Goal: Information Seeking & Learning: Check status

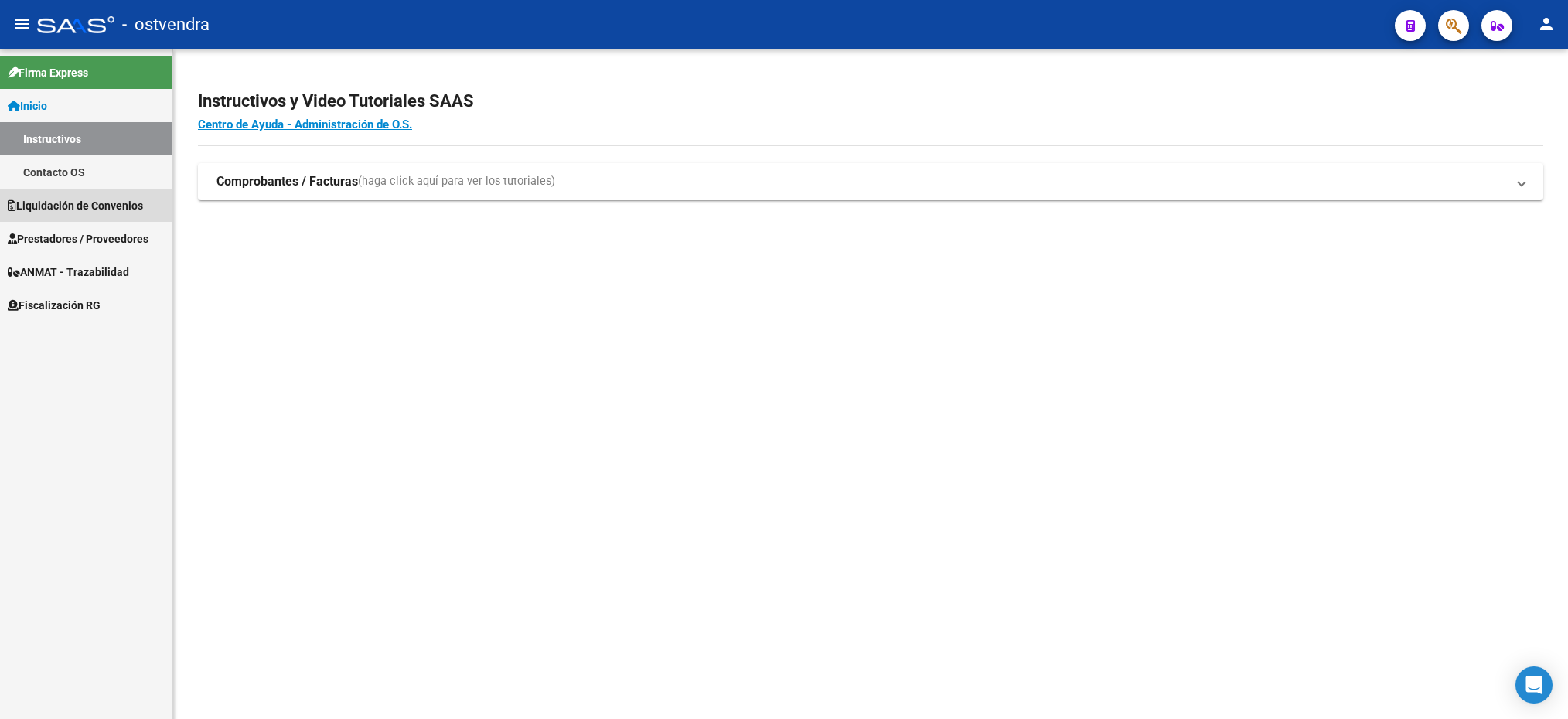
click at [43, 209] on span "Liquidación de Convenios" at bounding box center [75, 205] width 136 height 17
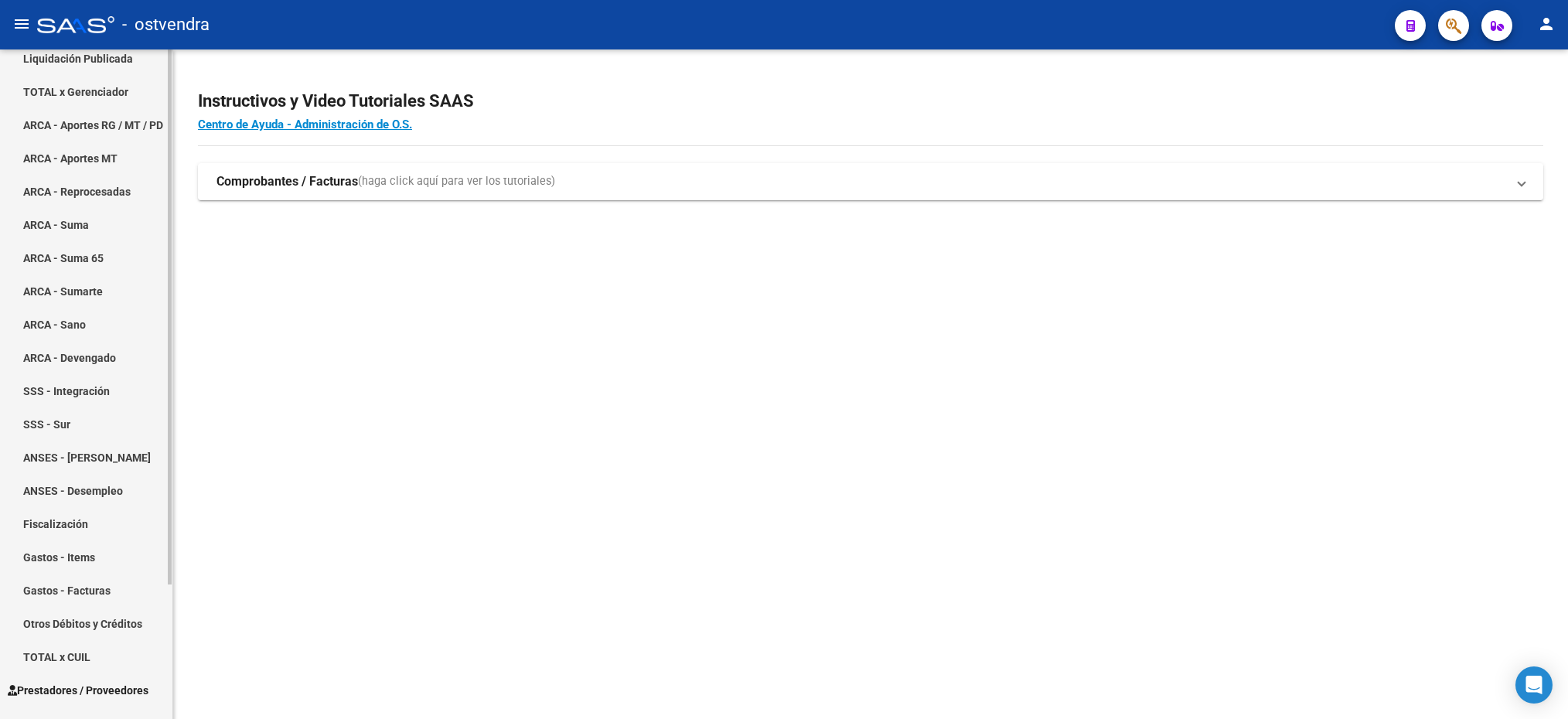
scroll to position [167, 0]
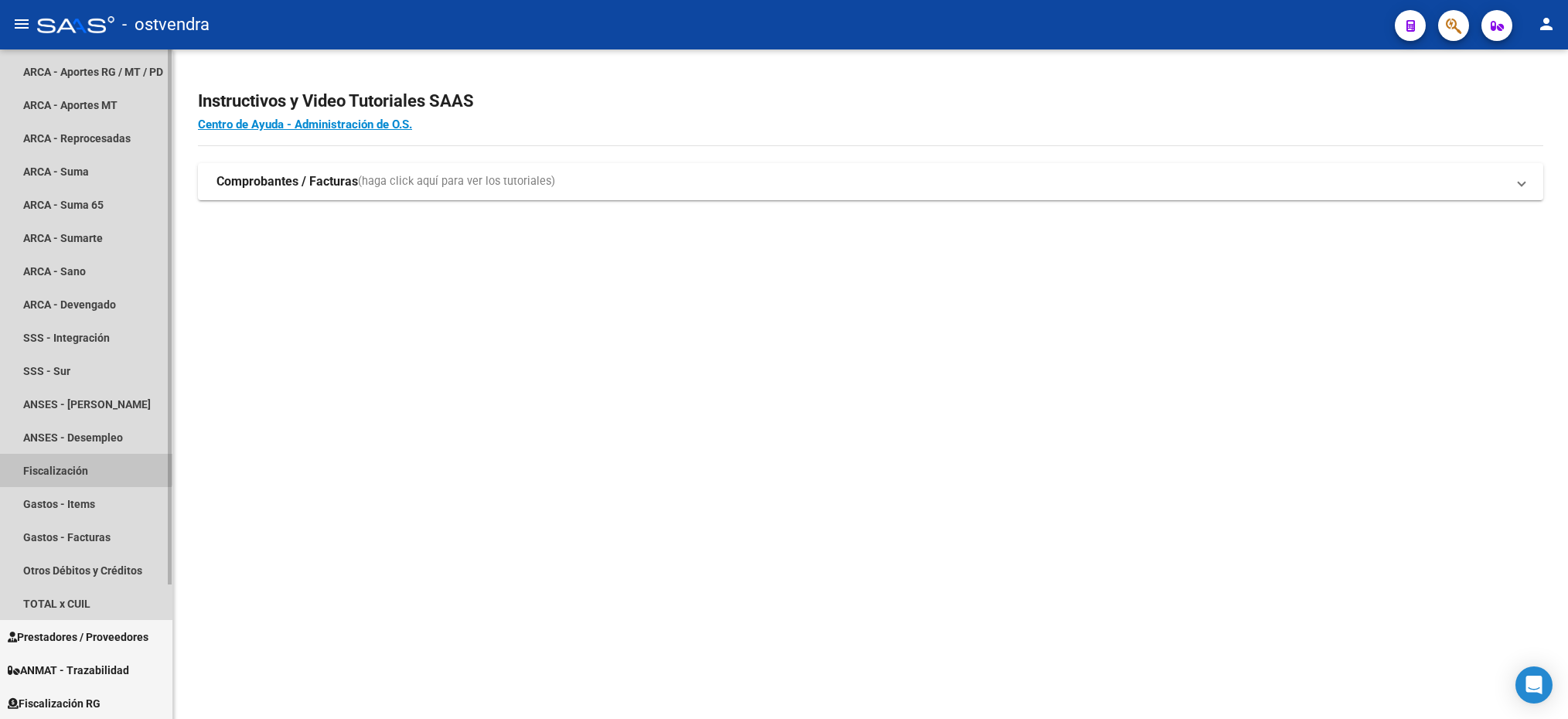
click at [77, 465] on link "Fiscalización" at bounding box center [86, 471] width 173 height 34
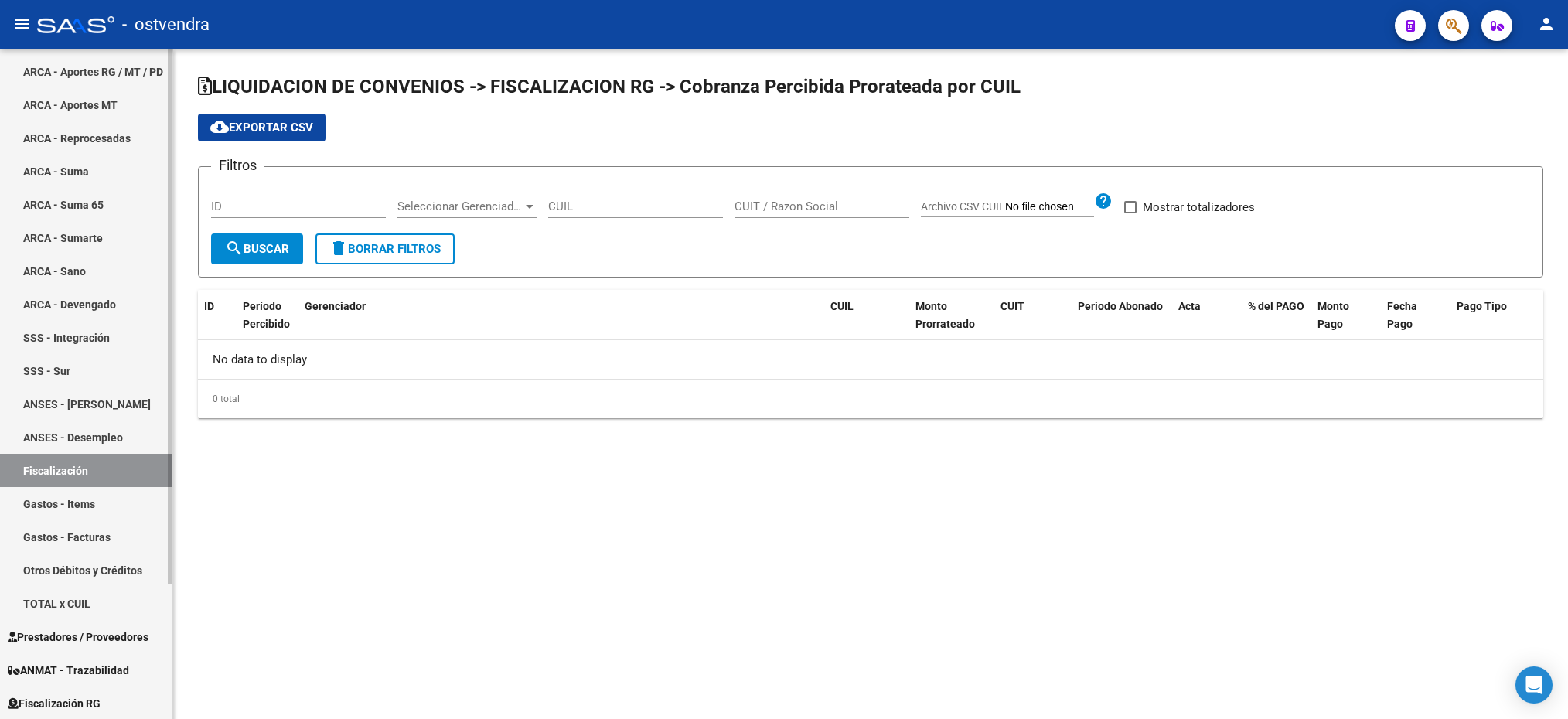
checkbox input "true"
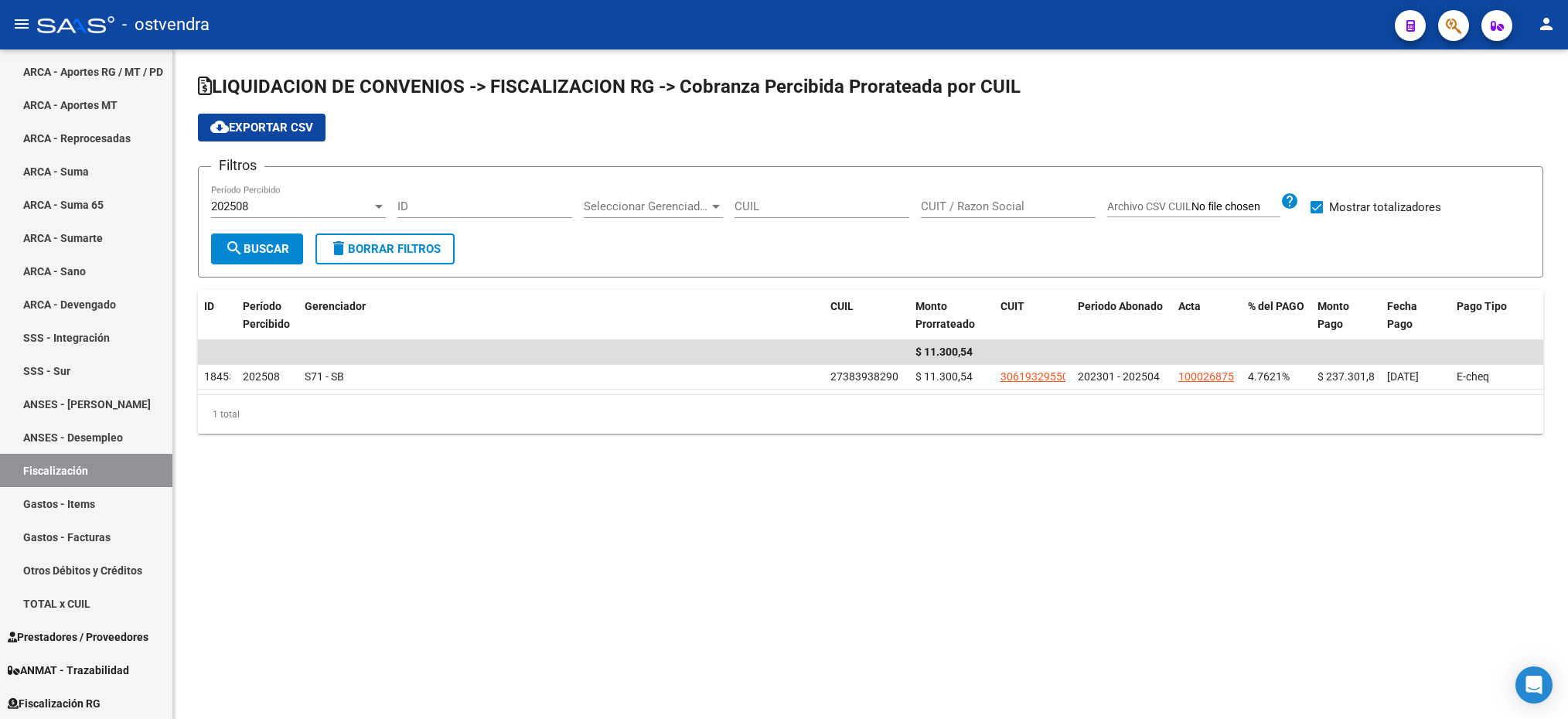
click at [314, 203] on div "202508" at bounding box center [291, 207] width 160 height 14
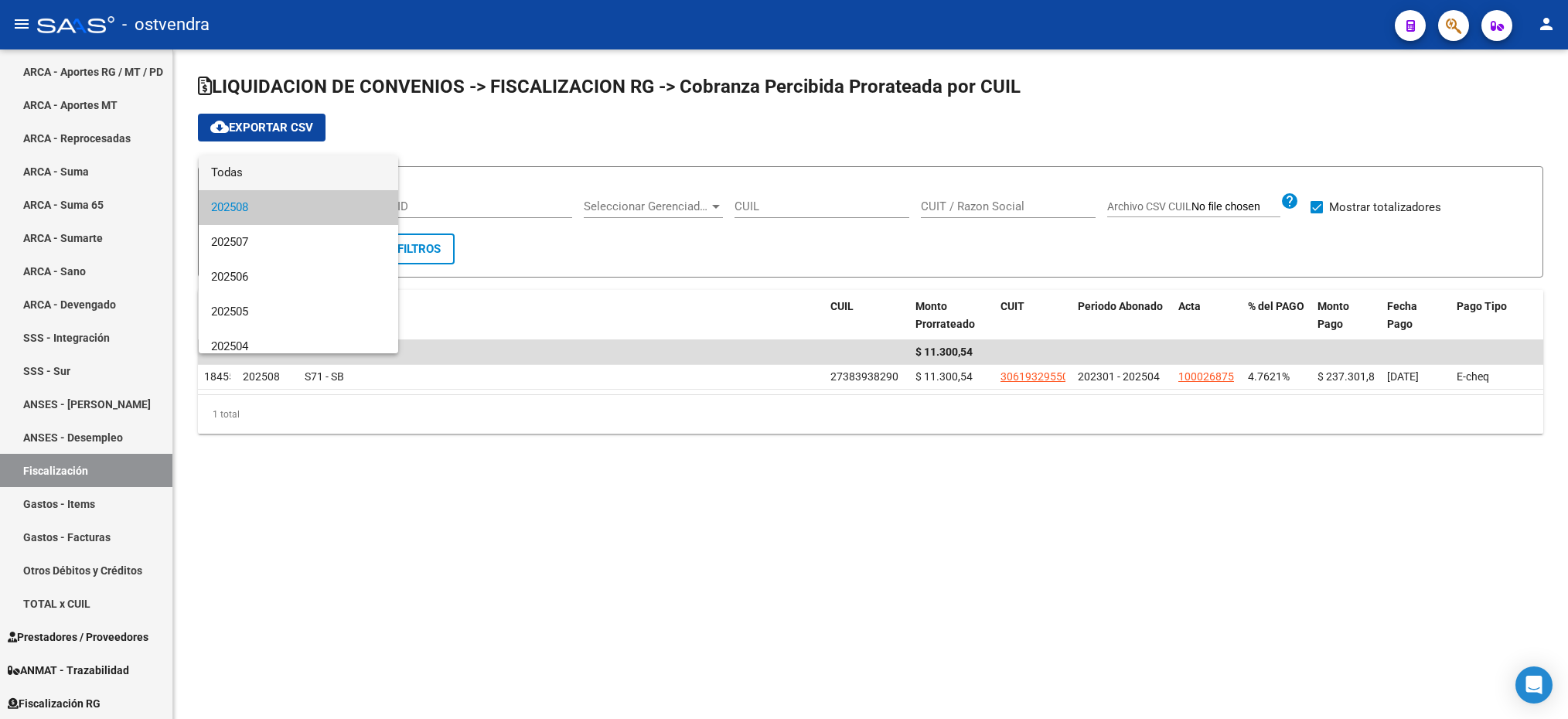
click at [295, 172] on span "Todas" at bounding box center [298, 172] width 175 height 35
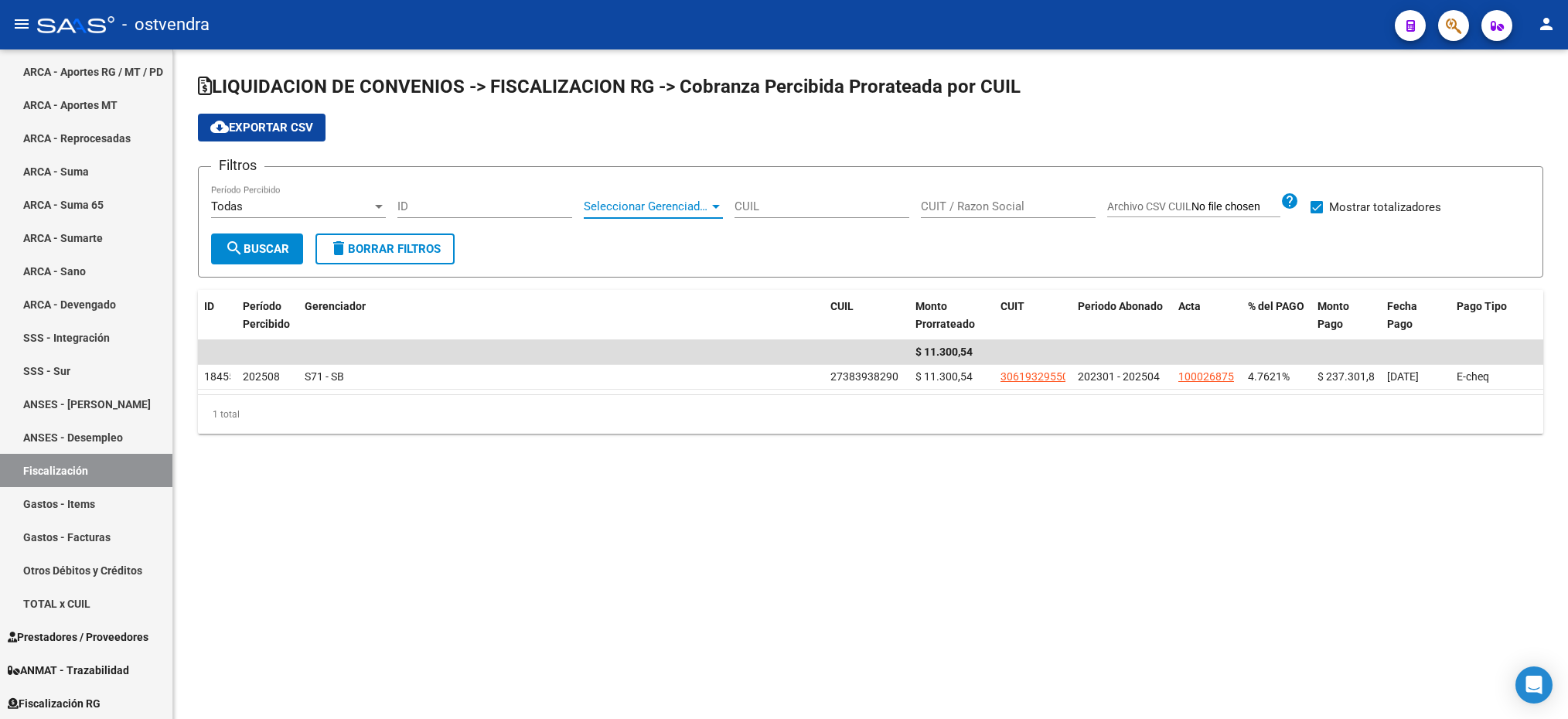
click at [678, 199] on span "Seleccionar Gerenciador" at bounding box center [646, 207] width 125 height 14
click at [678, 199] on input "dropdown search" at bounding box center [671, 206] width 199 height 35
click at [798, 207] on div at bounding box center [784, 359] width 1568 height 719
click at [766, 200] on input "CUIL" at bounding box center [822, 207] width 175 height 14
paste input "30-71609551-3"
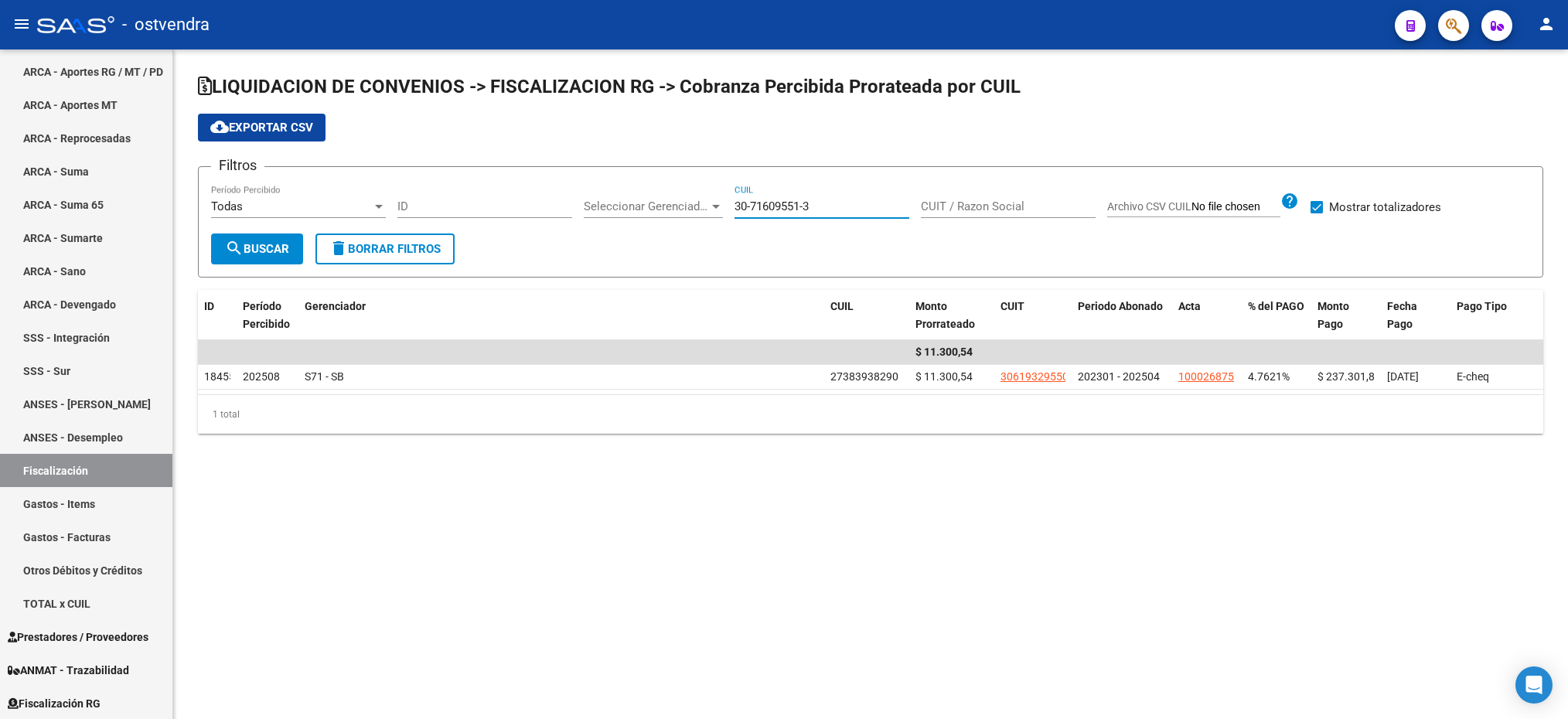
type input "30-71609551-3"
click at [260, 242] on span "search Buscar" at bounding box center [257, 249] width 64 height 14
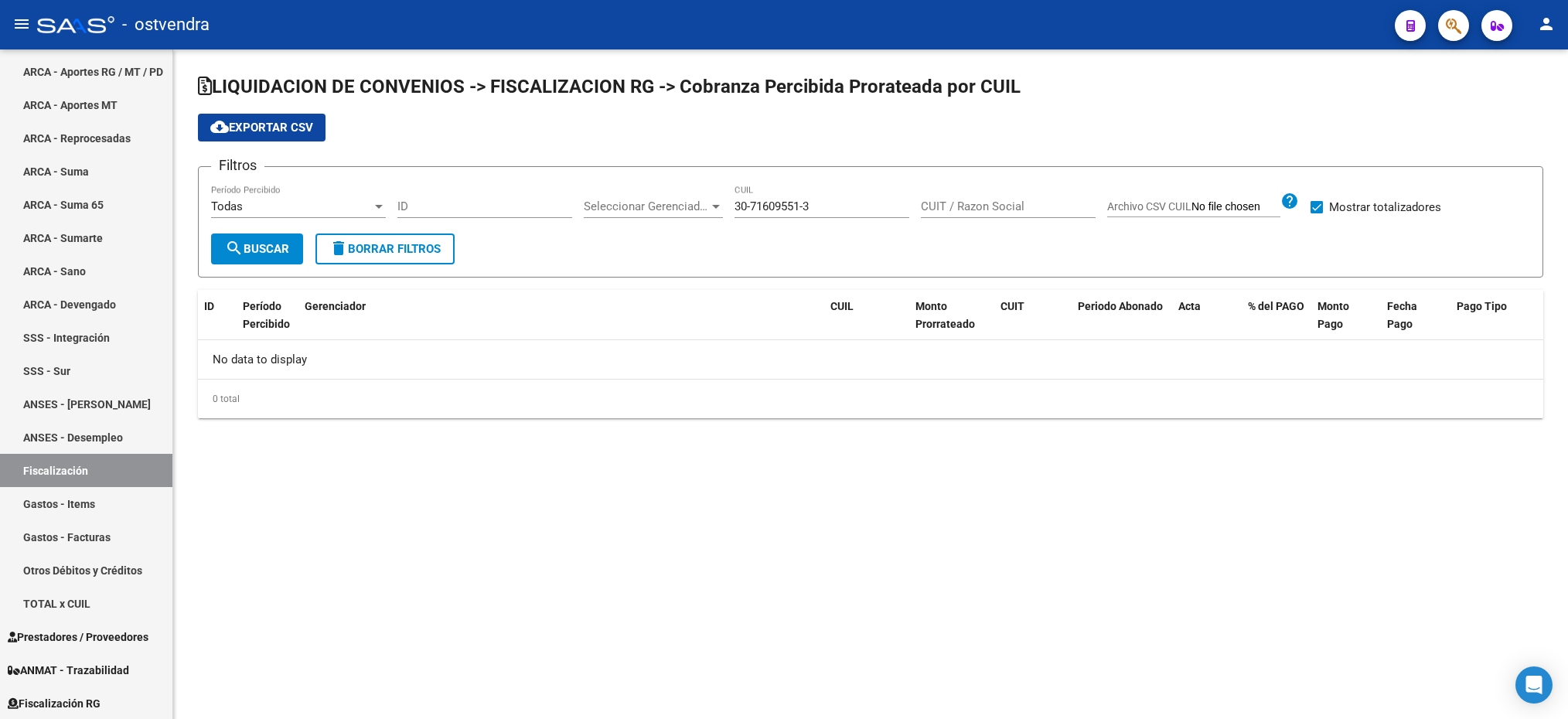
click at [260, 242] on span "search Buscar" at bounding box center [257, 249] width 64 height 14
drag, startPoint x: 846, startPoint y: 203, endPoint x: 729, endPoint y: 191, distance: 117.6
click at [729, 191] on div "Filtros Todas Período Percibido ID Seleccionar Gerenciador Seleccionar Gerencia…" at bounding box center [870, 206] width 1320 height 54
click at [420, 207] on input "ID" at bounding box center [484, 207] width 175 height 14
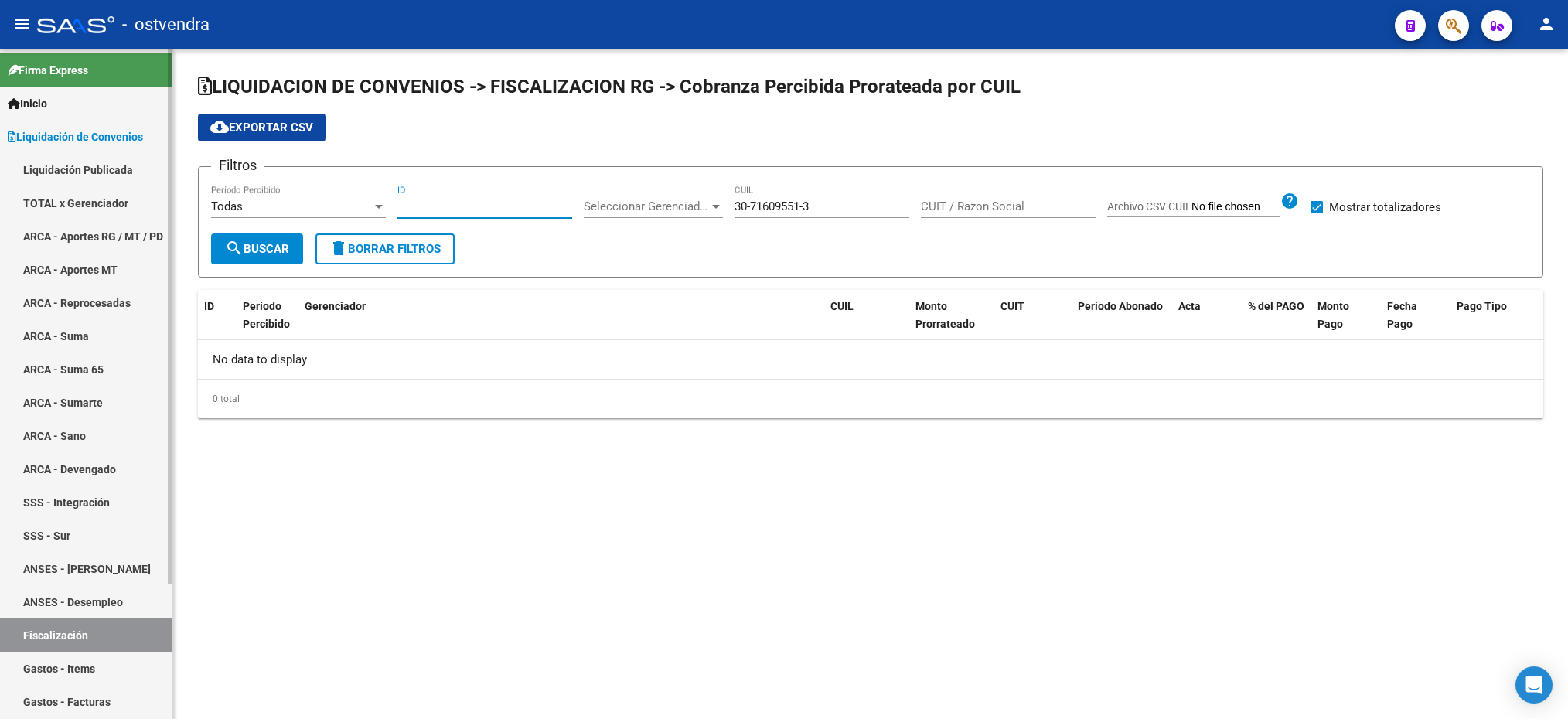
scroll to position [0, 0]
click at [271, 245] on span "search Buscar" at bounding box center [257, 249] width 64 height 14
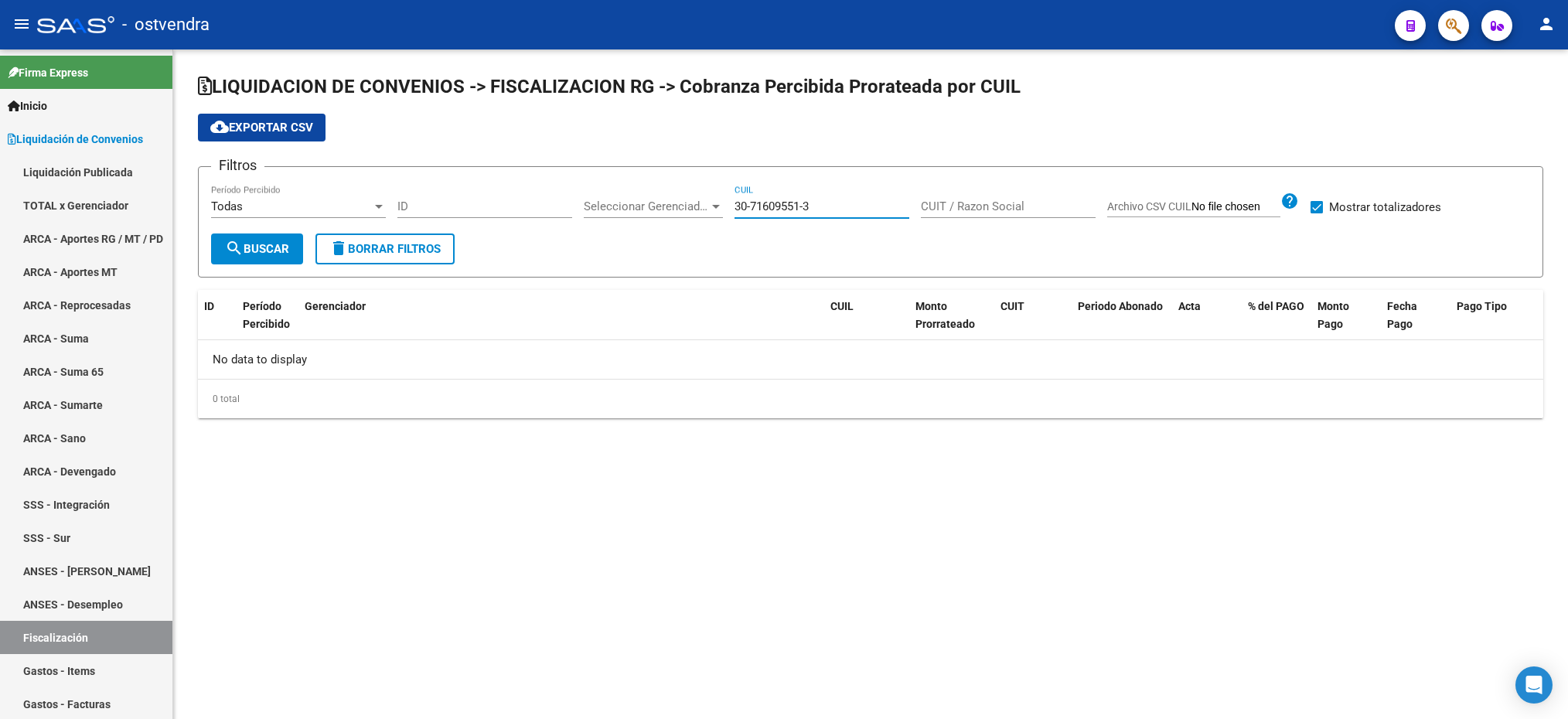
drag, startPoint x: 831, startPoint y: 199, endPoint x: 669, endPoint y: 196, distance: 162.0
click at [669, 196] on div "Filtros Todas Período Percibido ID Seleccionar Gerenciador Seleccionar Gerencia…" at bounding box center [870, 206] width 1320 height 54
click at [261, 246] on span "search Buscar" at bounding box center [257, 249] width 64 height 14
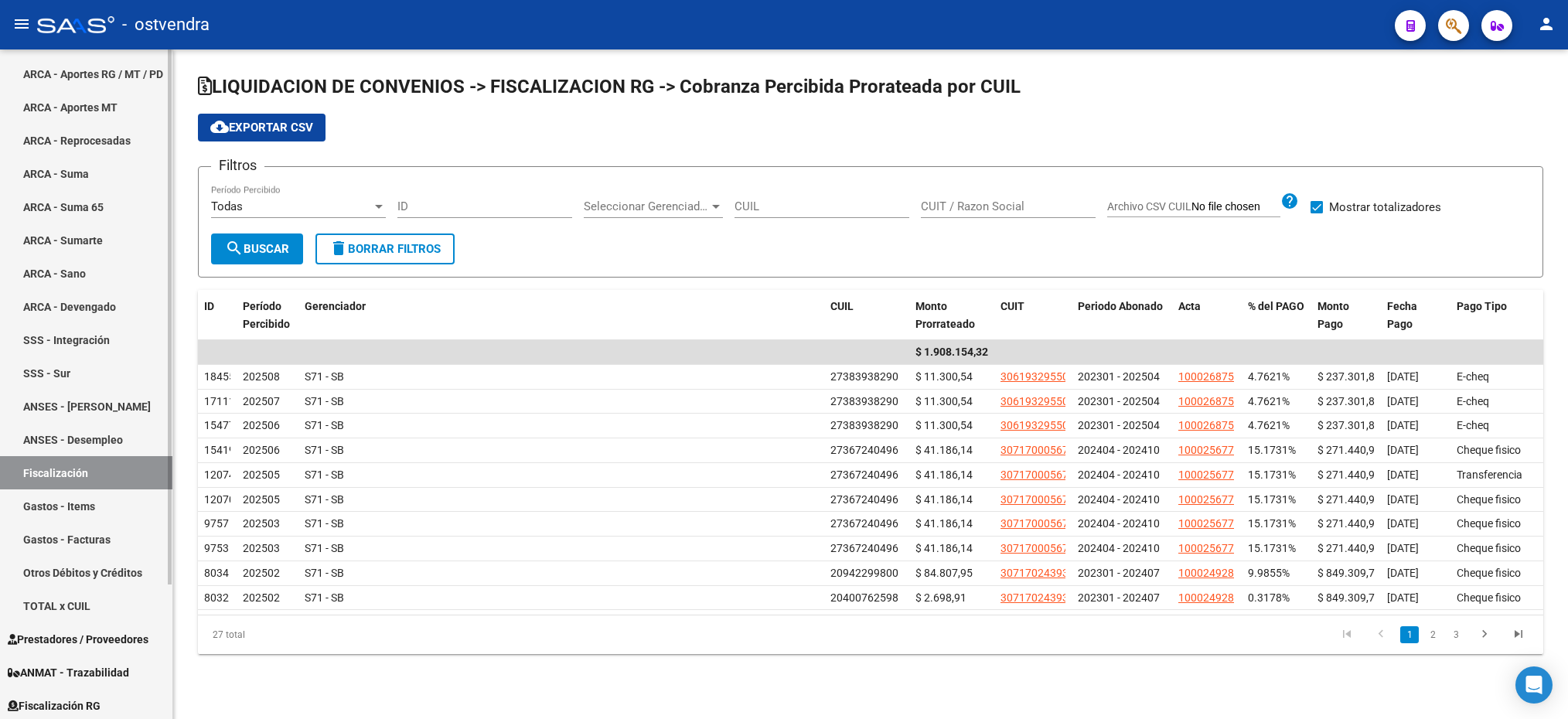
scroll to position [167, 0]
click at [90, 590] on link "TOTAL x CUIL" at bounding box center [86, 604] width 173 height 34
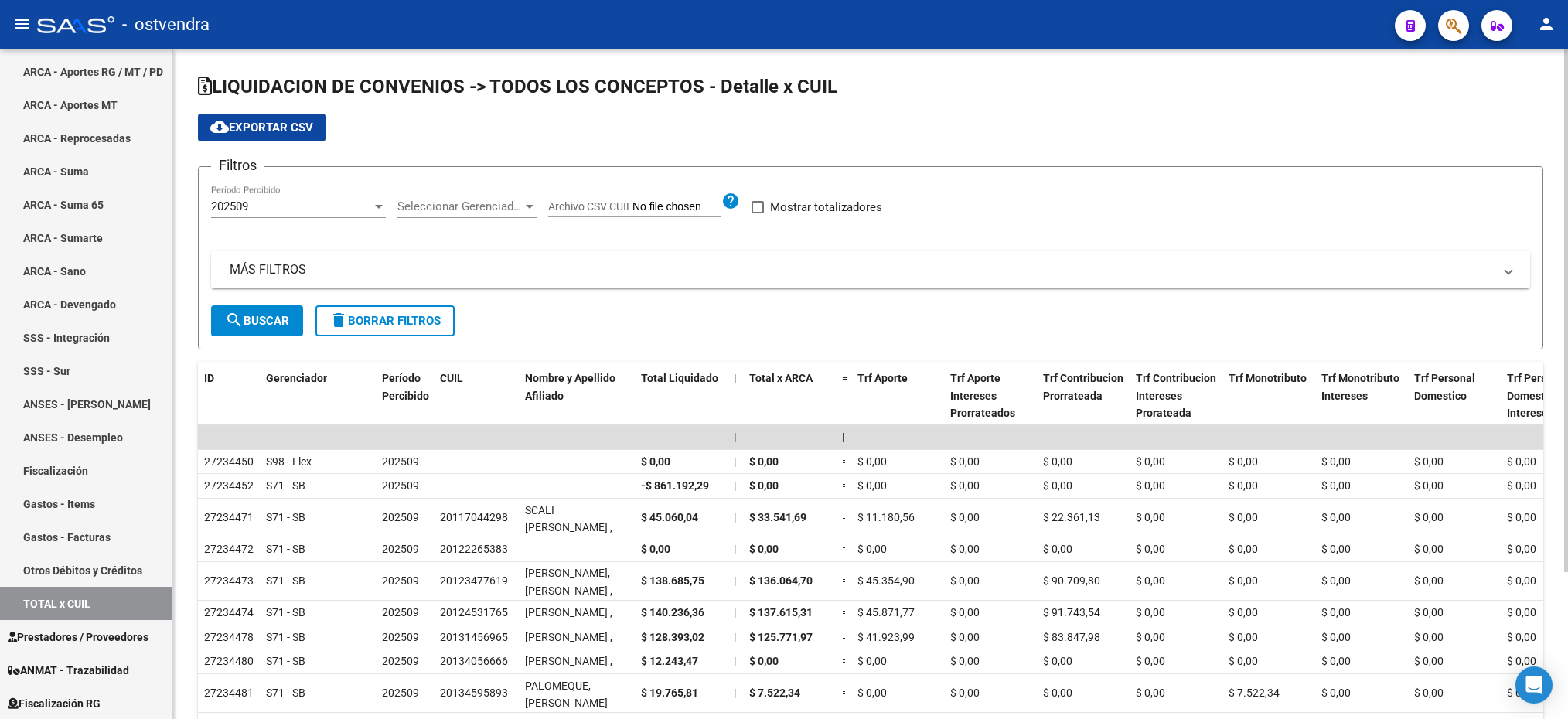
click at [318, 270] on mat-panel-title "MÁS FILTROS" at bounding box center [862, 270] width 1264 height 17
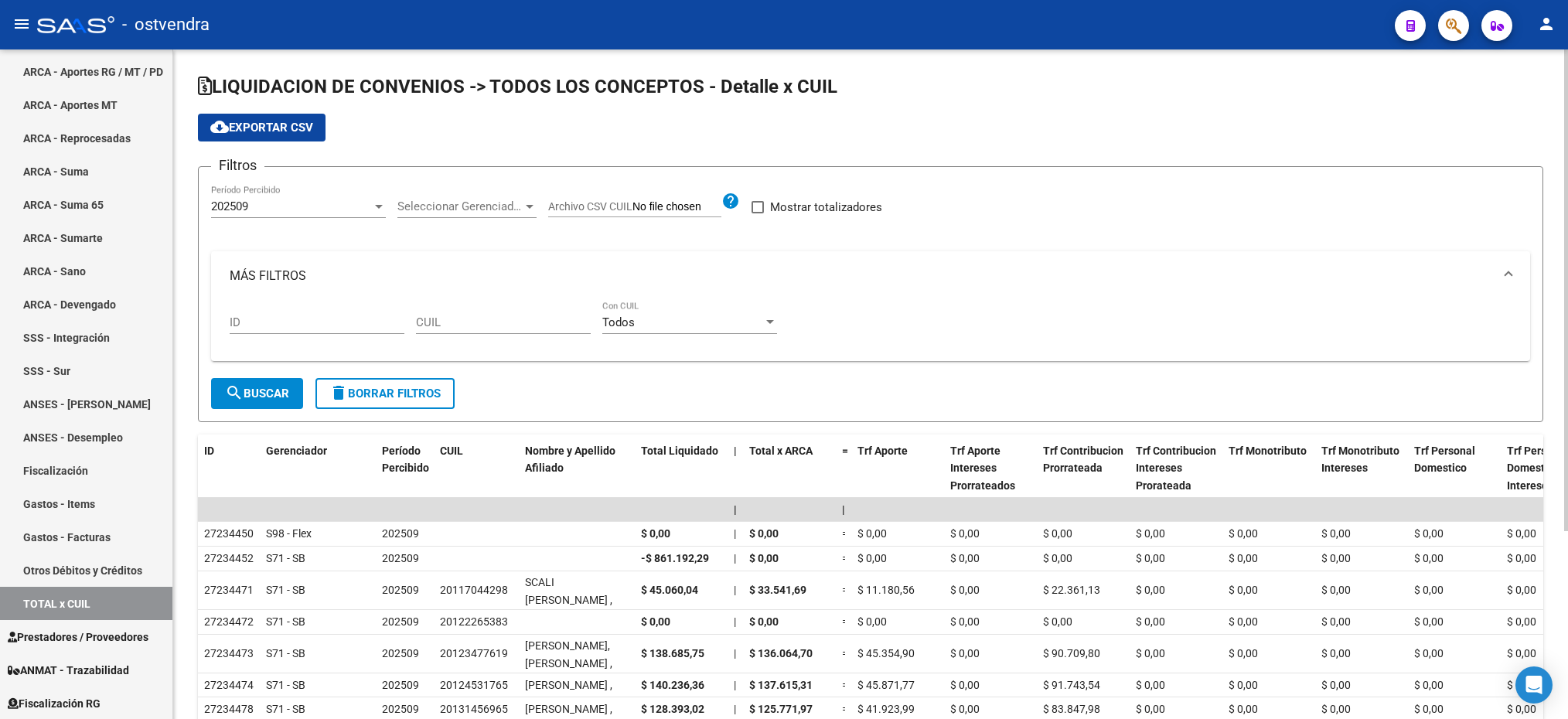
click at [463, 324] on input "CUIL" at bounding box center [503, 323] width 175 height 14
paste input "30-71609551-3"
type input "30-71609551-3"
click at [261, 391] on span "search Buscar" at bounding box center [257, 394] width 64 height 14
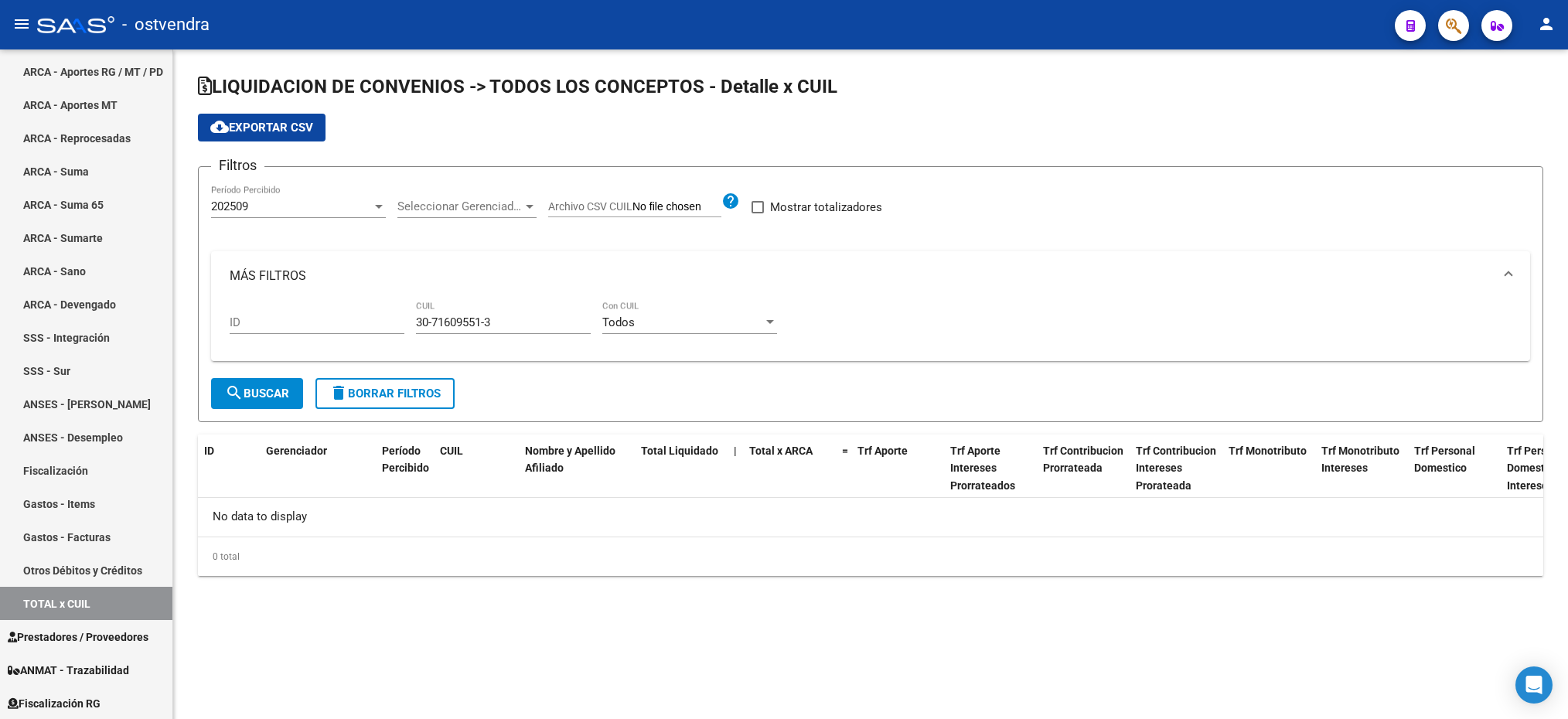
click at [297, 197] on div "202509 Período Percibido" at bounding box center [298, 202] width 175 height 34
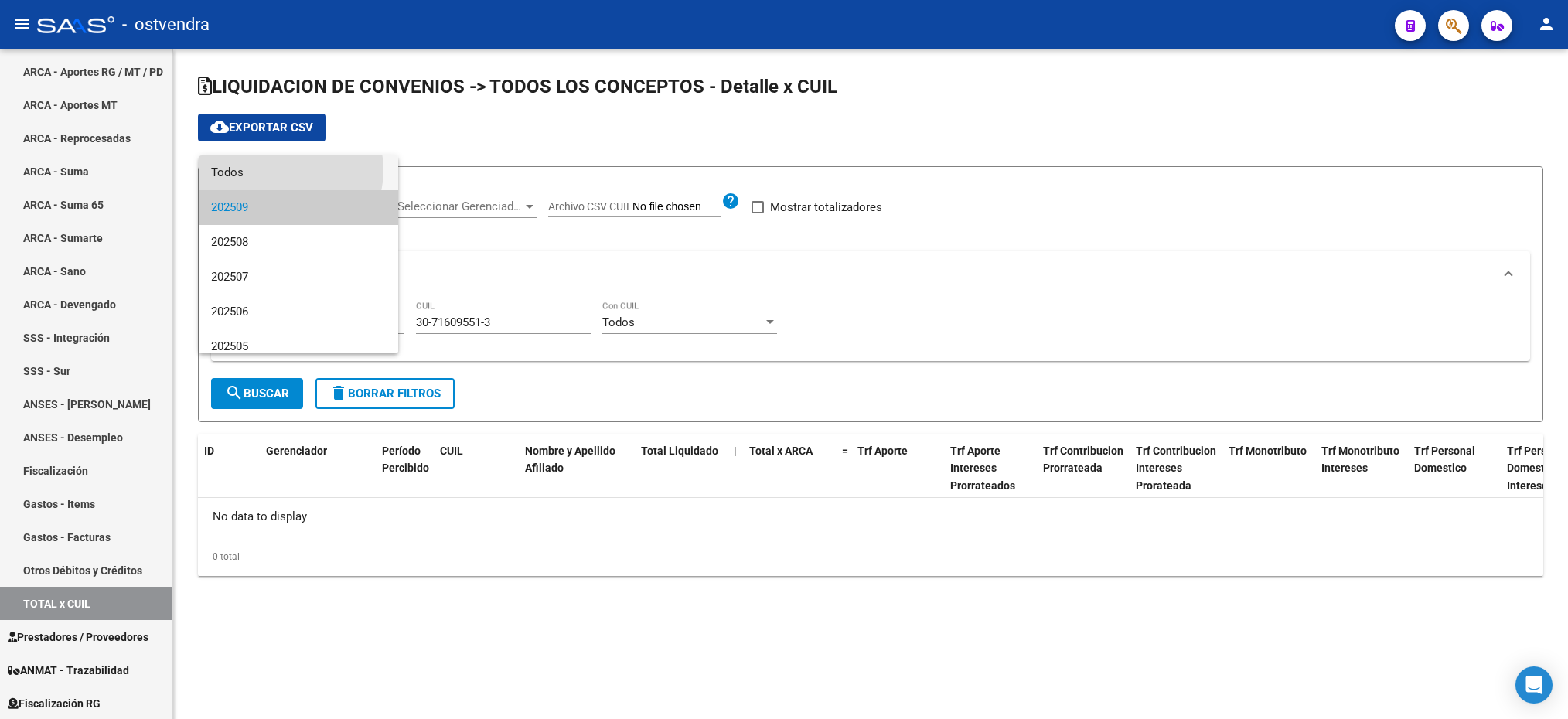
click at [286, 170] on span "Todos" at bounding box center [298, 172] width 175 height 35
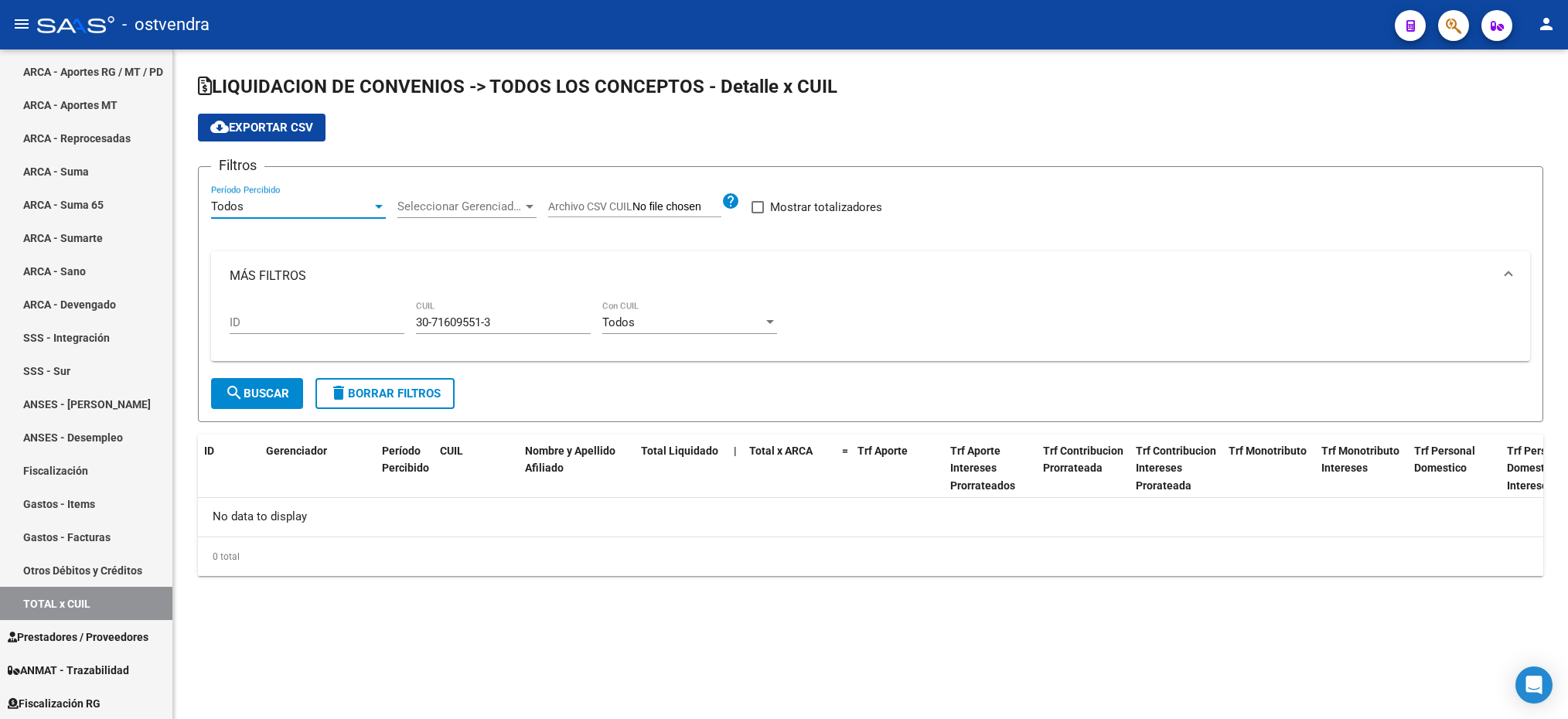
click at [278, 395] on span "search Buscar" at bounding box center [257, 394] width 64 height 14
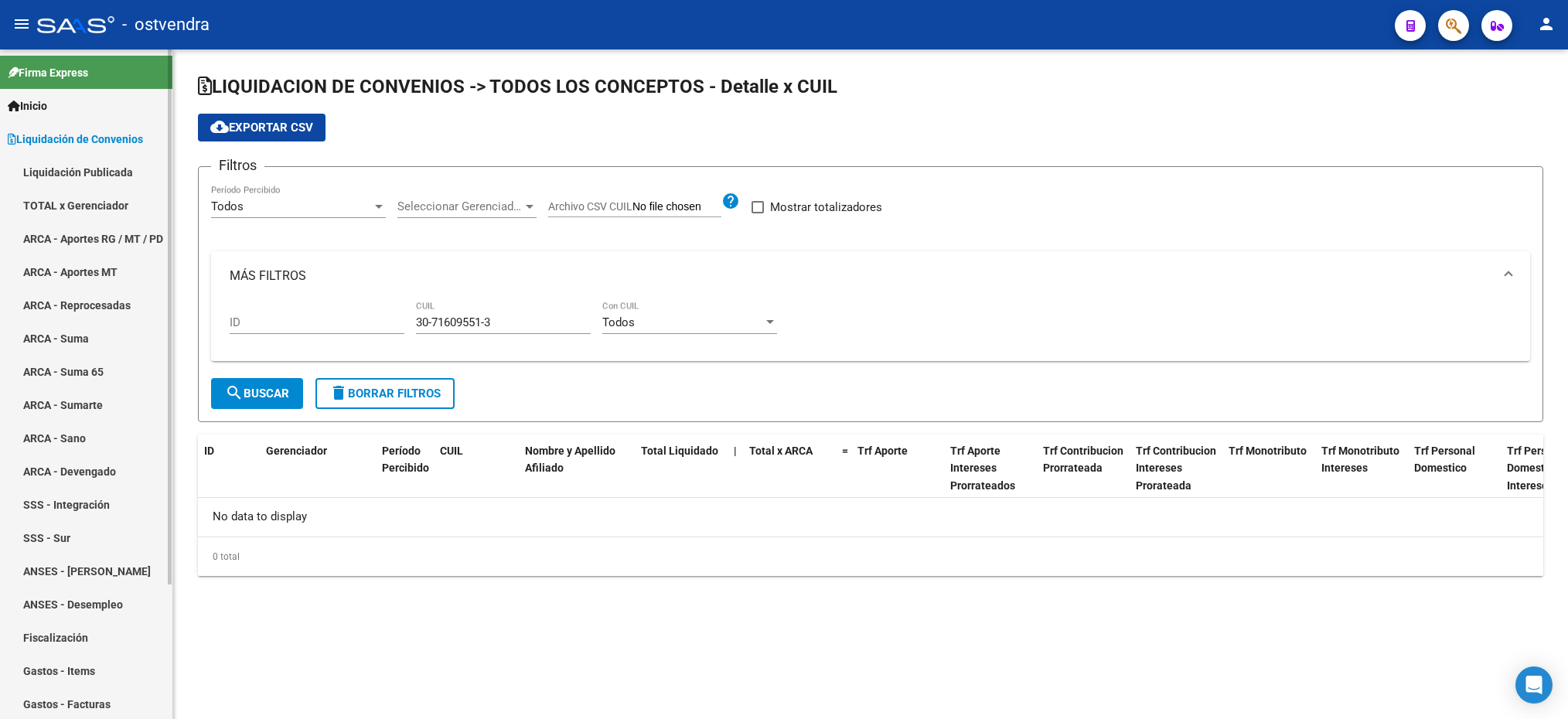
click at [64, 231] on link "ARCA - Aportes RG / MT / PD" at bounding box center [86, 238] width 173 height 34
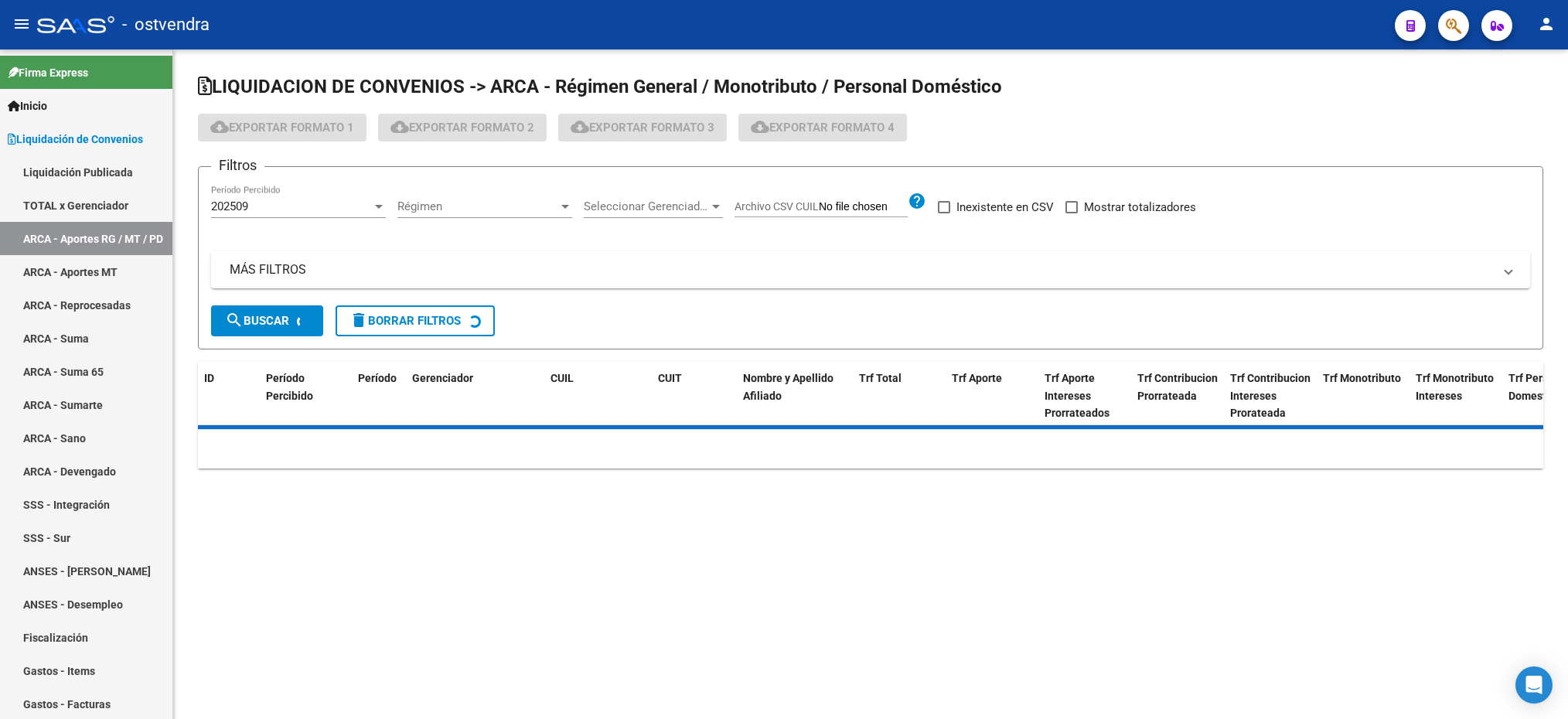
click at [446, 203] on span "Régimen" at bounding box center [477, 207] width 160 height 14
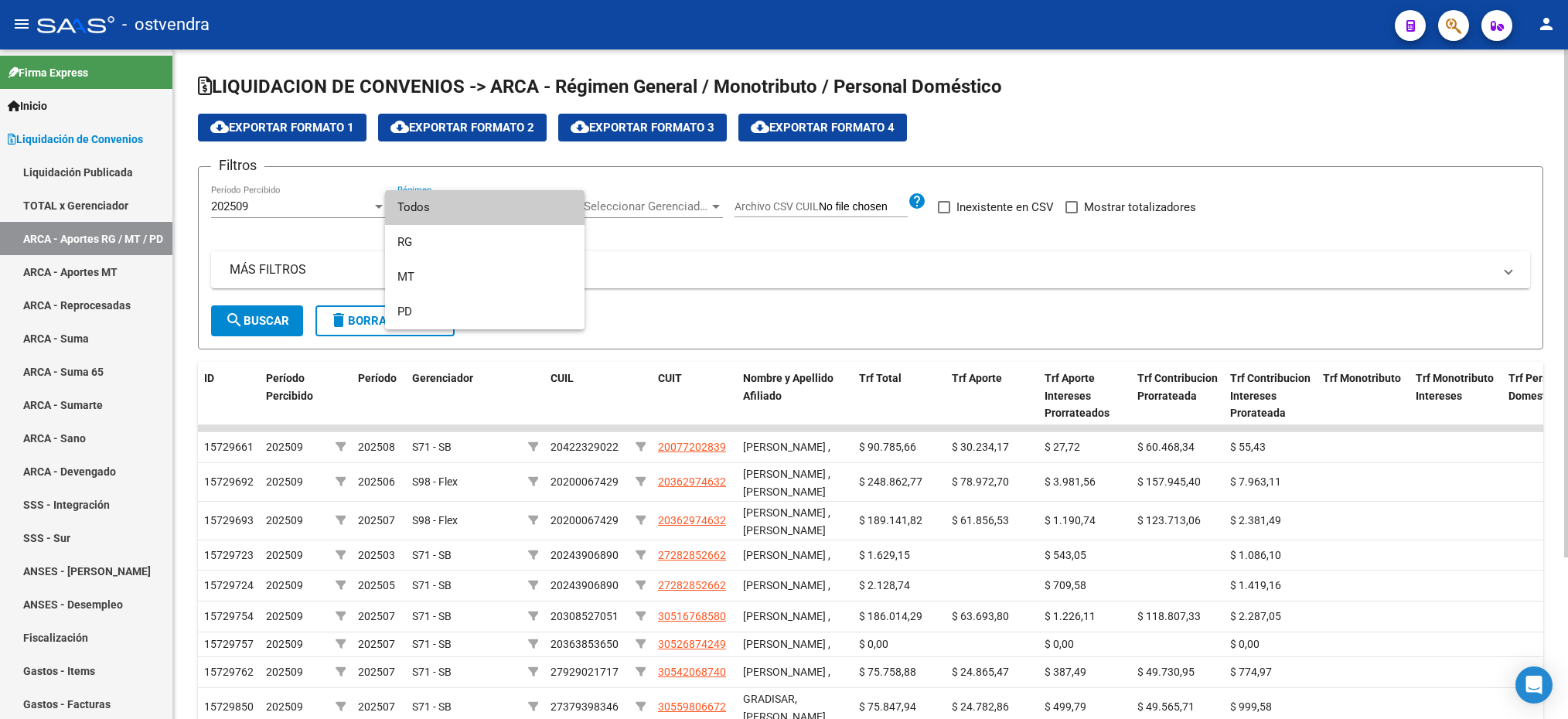
click at [446, 203] on span "Todos" at bounding box center [484, 207] width 175 height 35
